Goal: Transaction & Acquisition: Download file/media

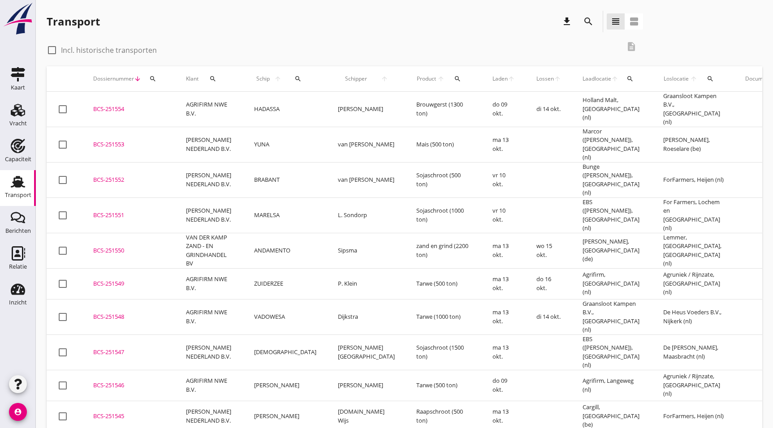
scroll to position [397, 0]
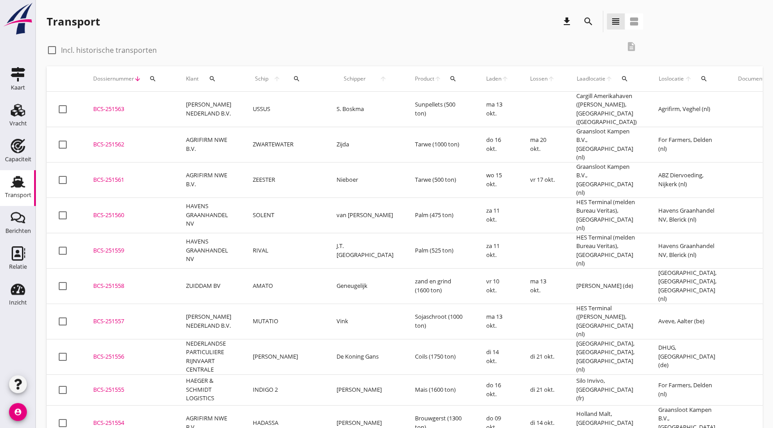
drag, startPoint x: 116, startPoint y: 234, endPoint x: 775, endPoint y: 183, distance: 660.6
click at [116, 246] on div "BCS-251559" at bounding box center [128, 250] width 71 height 9
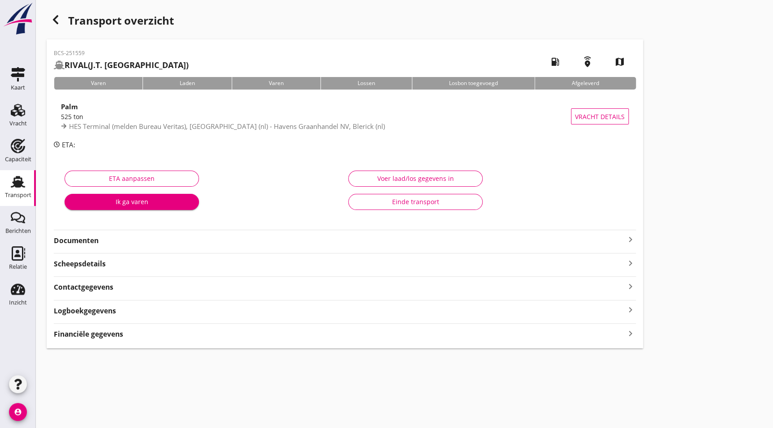
drag, startPoint x: 103, startPoint y: 237, endPoint x: 118, endPoint y: 242, distance: 15.3
click at [103, 237] on strong "Documenten" at bounding box center [339, 241] width 571 height 10
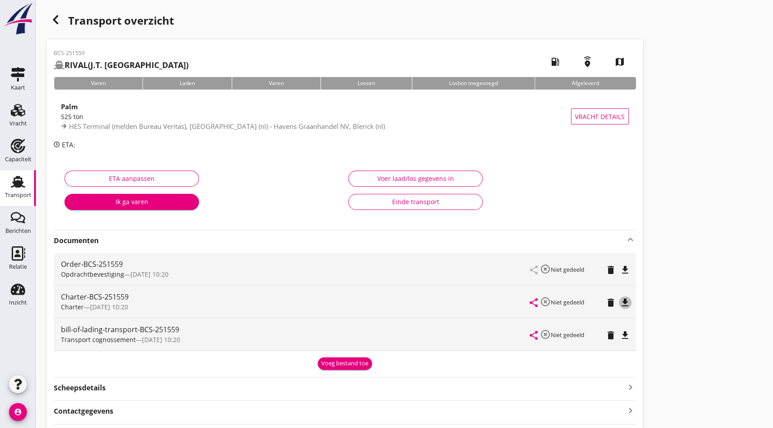
click at [629, 300] on icon "file_download" at bounding box center [625, 302] width 11 height 11
click at [55, 15] on icon "button" at bounding box center [55, 19] width 11 height 11
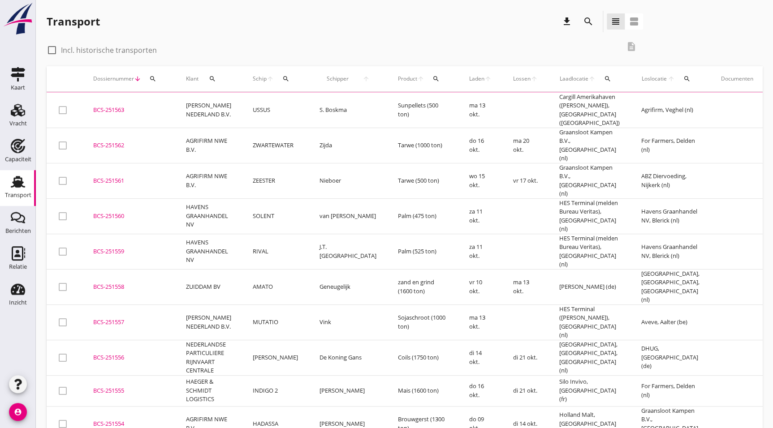
scroll to position [2, 0]
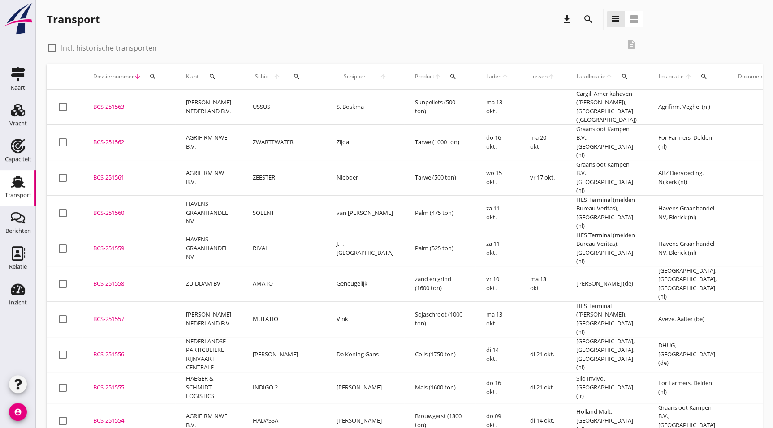
click at [120, 209] on div "BCS-251560" at bounding box center [128, 213] width 71 height 9
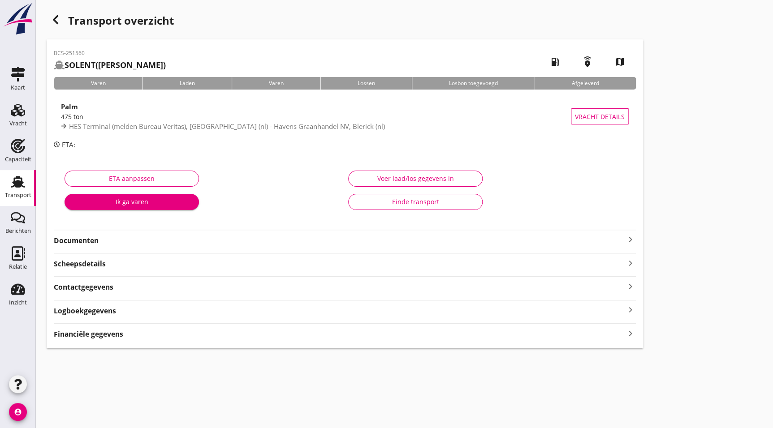
click at [86, 234] on div "Documenten keyboard_arrow_right" at bounding box center [345, 240] width 582 height 12
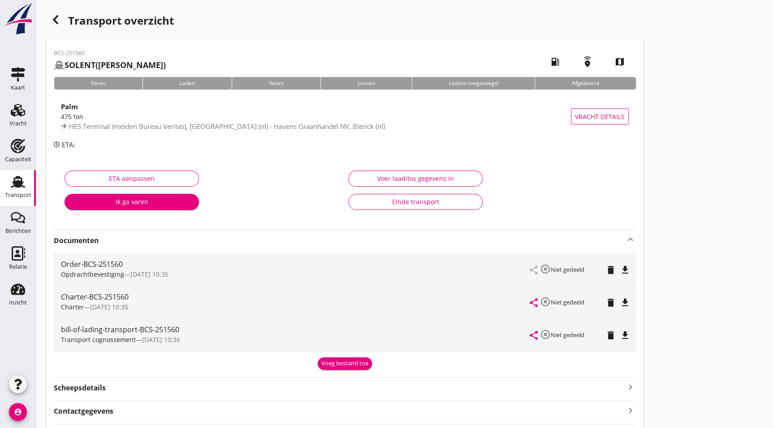
click at [625, 301] on icon "file_download" at bounding box center [625, 302] width 11 height 11
click at [49, 21] on div "button" at bounding box center [56, 20] width 18 height 18
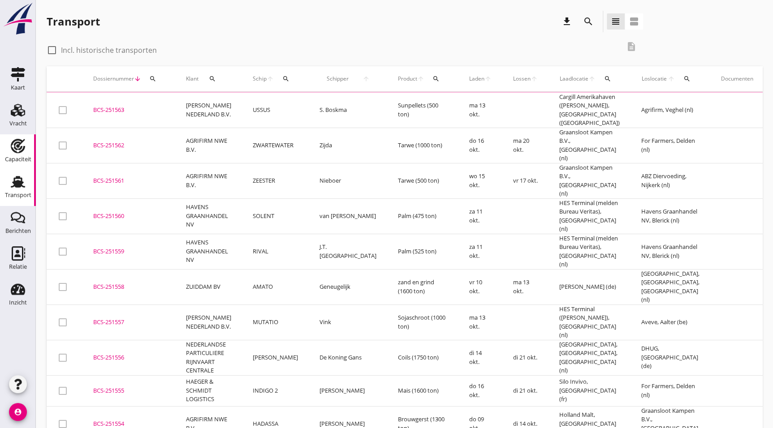
scroll to position [2, 0]
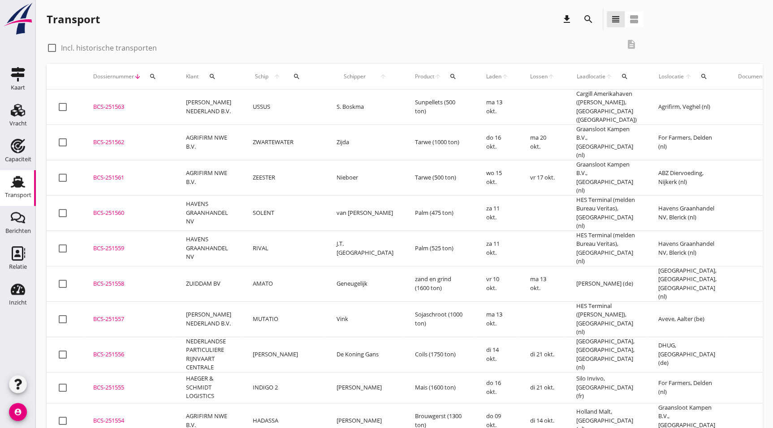
drag, startPoint x: 89, startPoint y: 166, endPoint x: 251, endPoint y: 168, distance: 161.8
click at [89, 166] on td "BCS-251561 upload_file Drop hier uw bestand om het aan het dossier toe te voegen" at bounding box center [128, 177] width 93 height 35
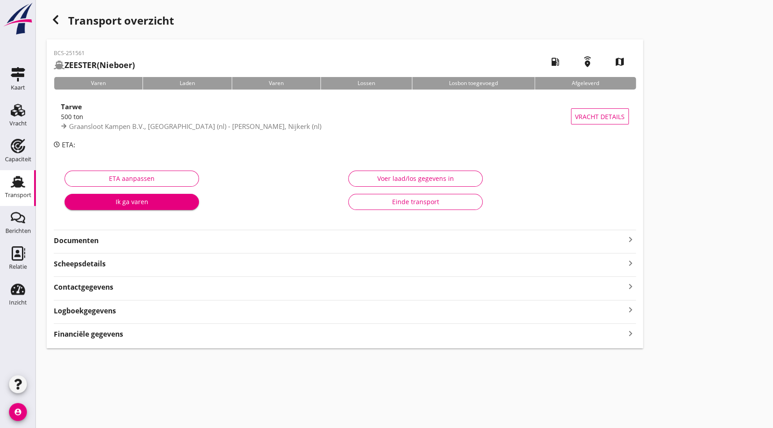
click at [118, 236] on strong "Documenten" at bounding box center [339, 241] width 571 height 10
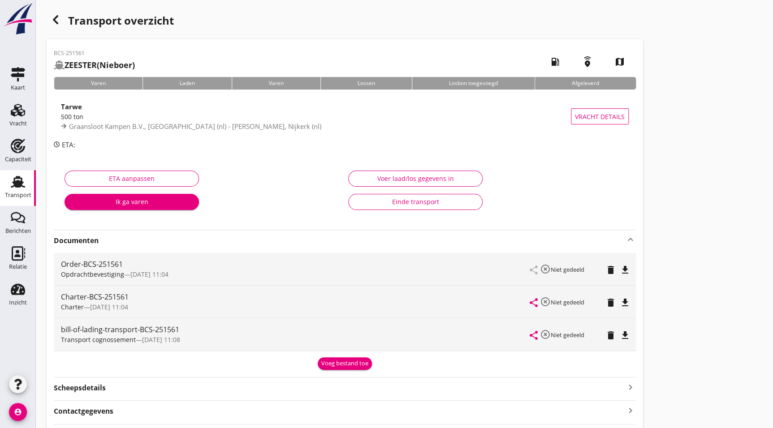
click at [630, 300] on icon "file_download" at bounding box center [625, 302] width 11 height 11
click at [60, 15] on icon "button" at bounding box center [55, 19] width 11 height 11
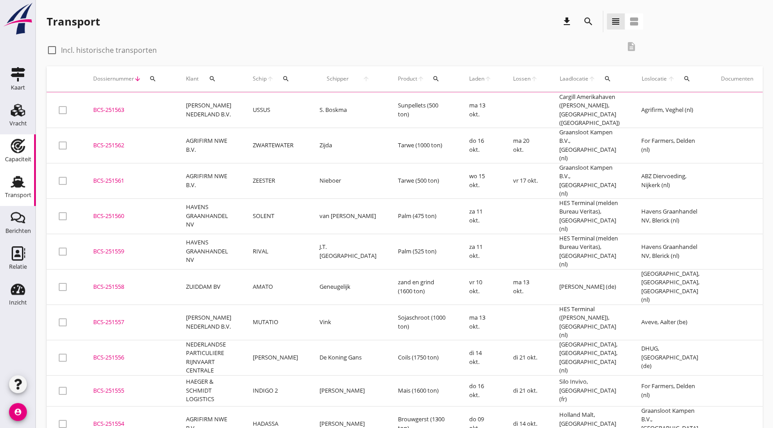
scroll to position [2, 0]
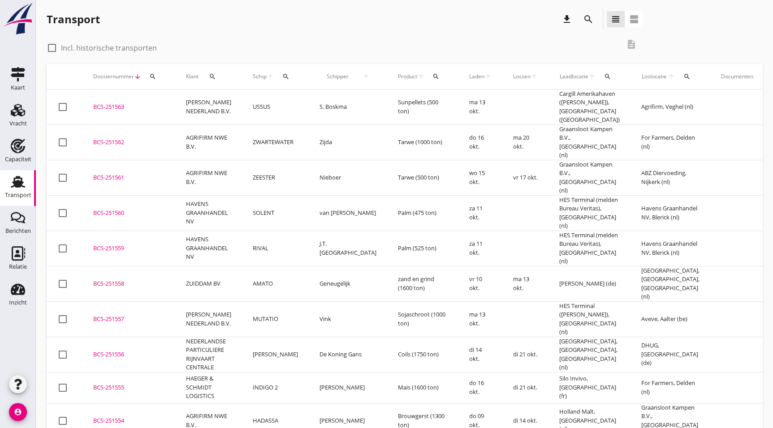
click at [119, 146] on td "BCS-251562 upload_file Drop hier uw bestand om het aan het dossier toe te voegen" at bounding box center [128, 142] width 93 height 35
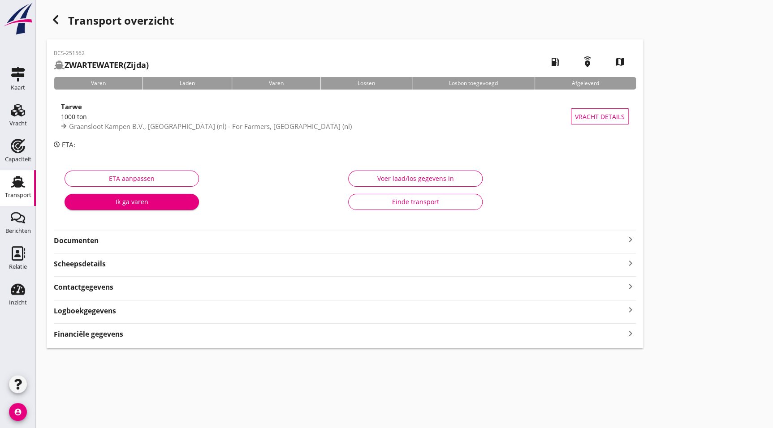
click at [112, 248] on div "BCS-251562 ZWARTEWATER (Zijda) local_gas_station emergency_share map Varen Lade…" at bounding box center [345, 193] width 596 height 309
click at [112, 246] on strong "Documenten" at bounding box center [339, 241] width 571 height 10
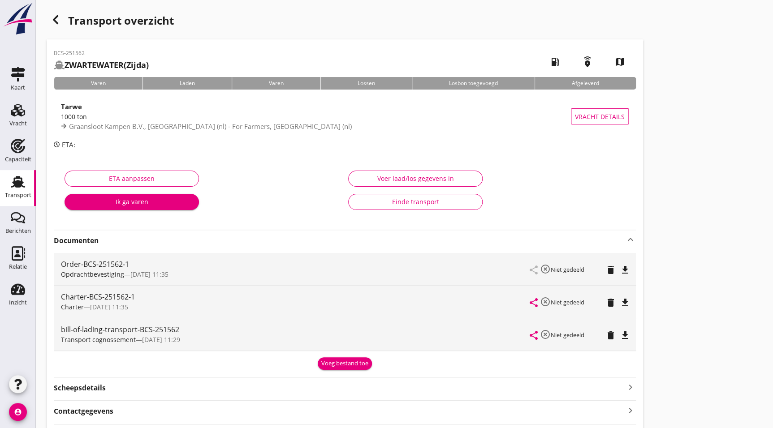
click at [627, 301] on icon "file_download" at bounding box center [625, 302] width 11 height 11
click at [63, 20] on div "button" at bounding box center [56, 20] width 18 height 18
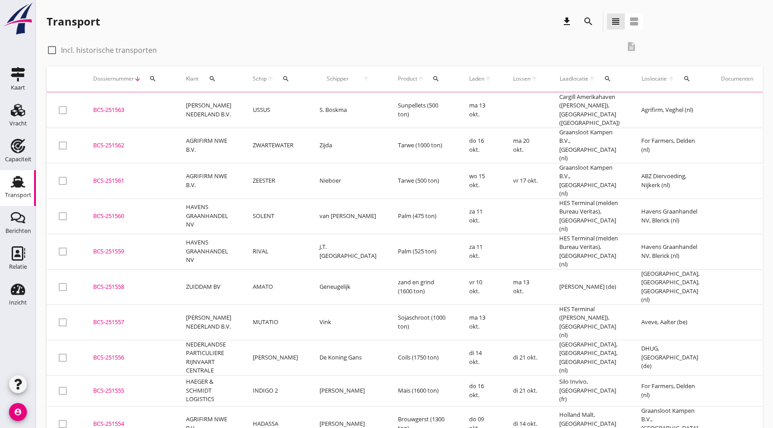
scroll to position [2, 0]
